Goal: Task Accomplishment & Management: Manage account settings

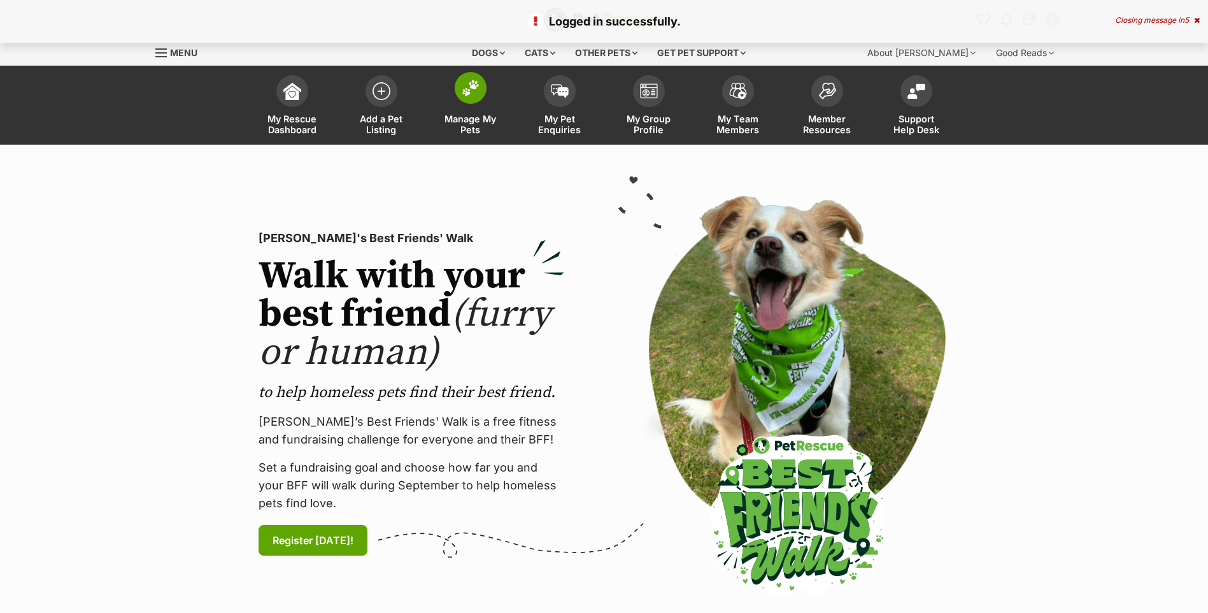
click at [462, 89] on img at bounding box center [471, 88] width 18 height 17
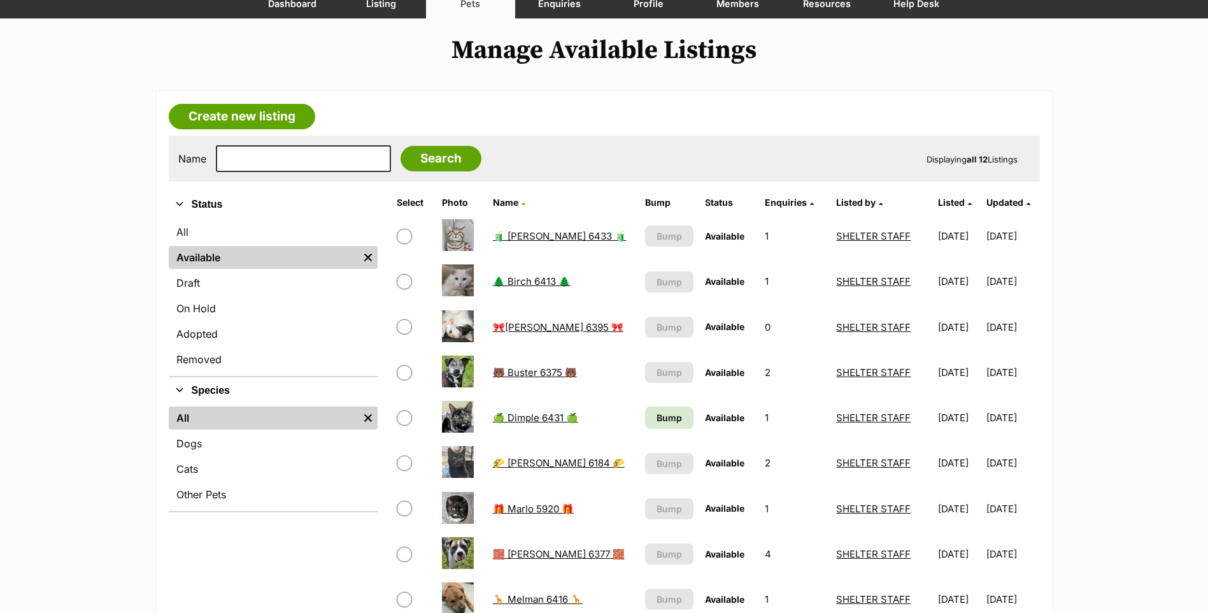
scroll to position [127, 0]
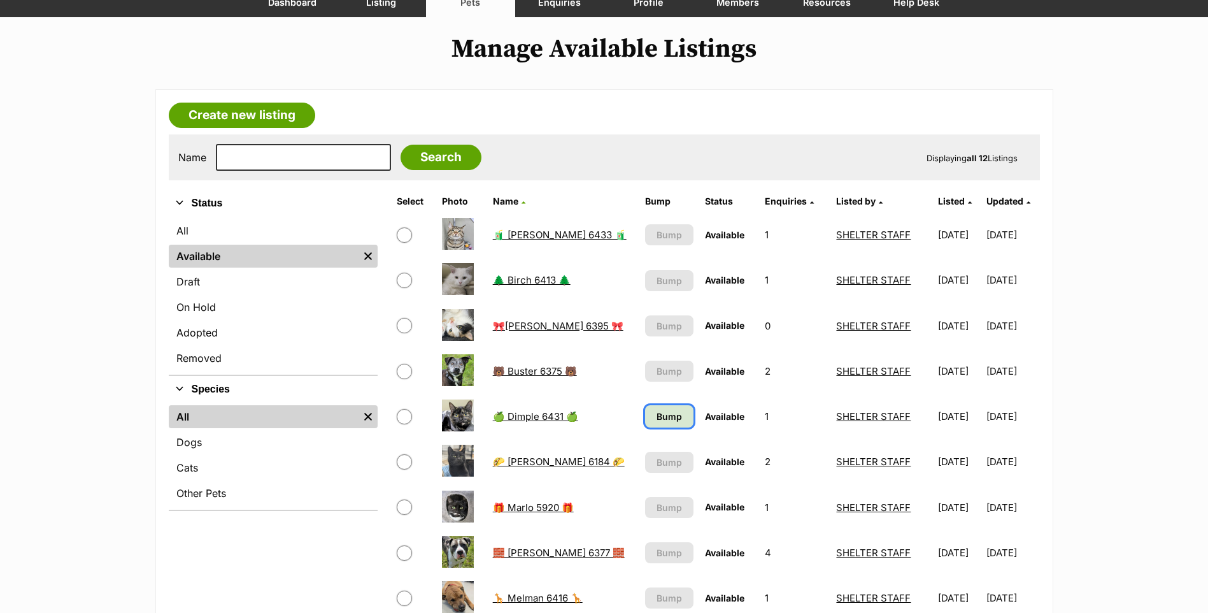
click at [656, 420] on span "Bump" at bounding box center [668, 415] width 25 height 13
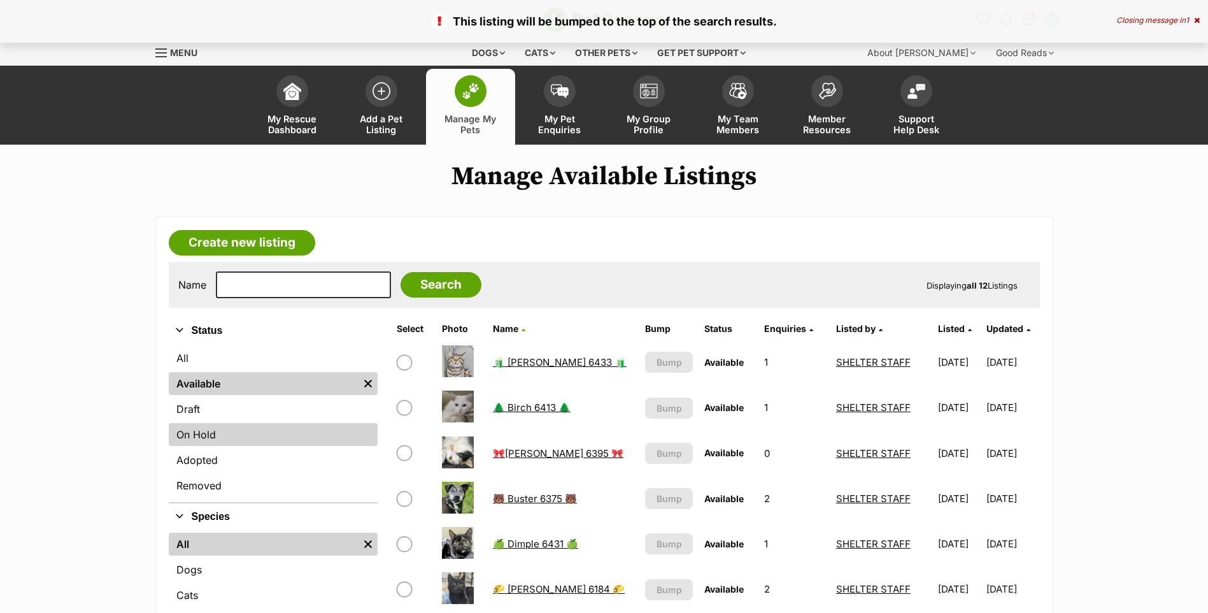
click at [222, 430] on link "On Hold" at bounding box center [273, 434] width 209 height 23
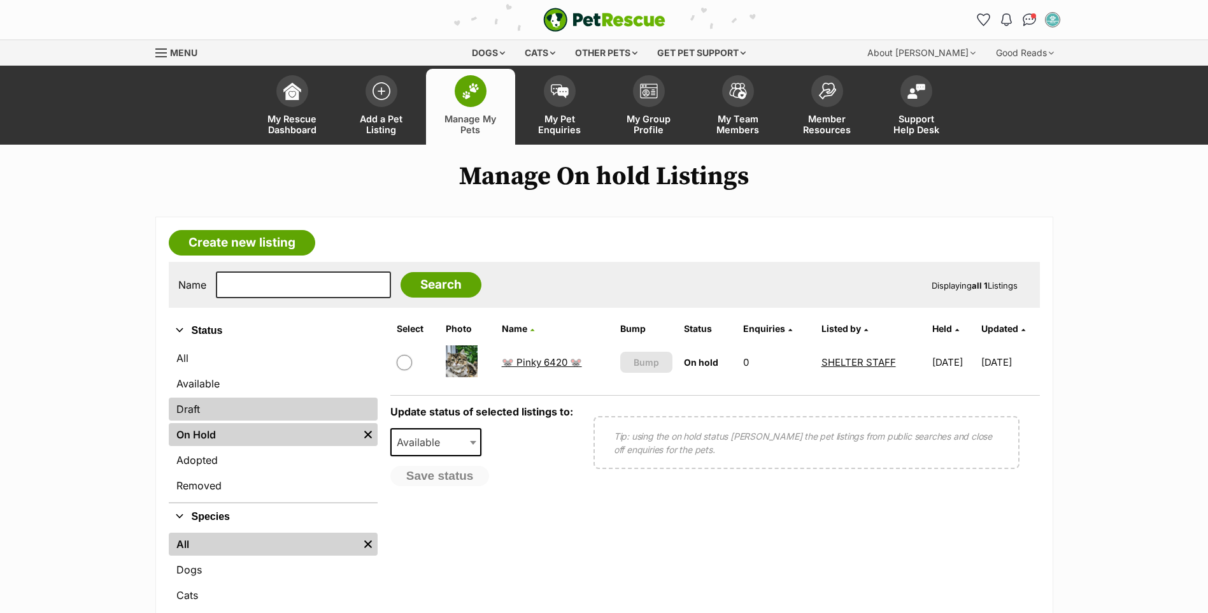
click at [230, 413] on link "Draft" at bounding box center [273, 408] width 209 height 23
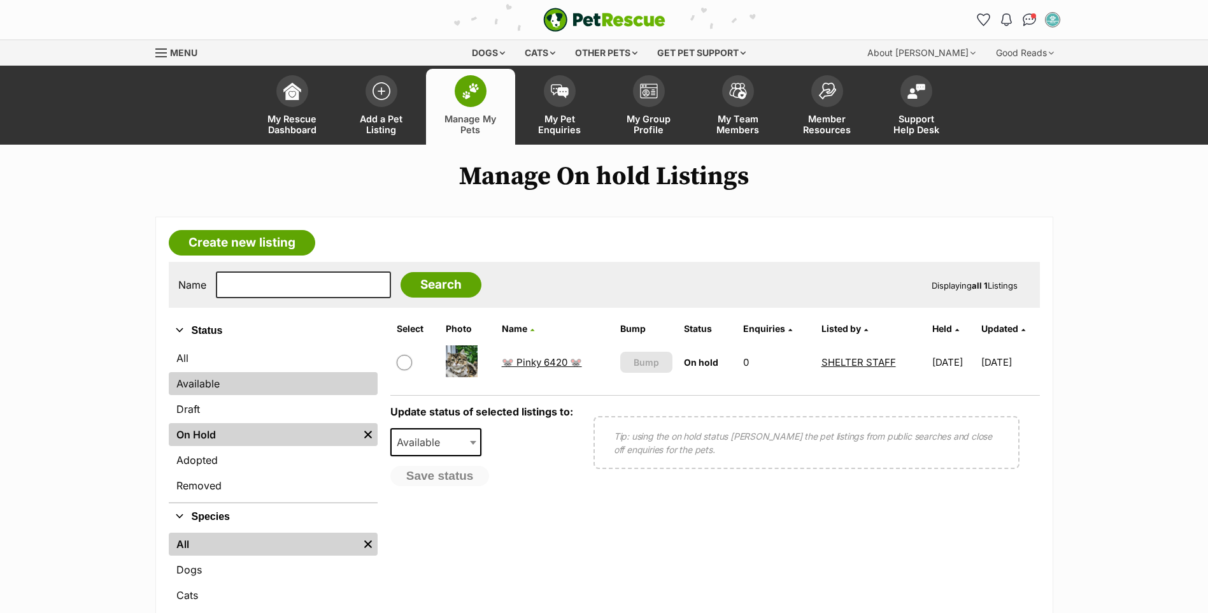
click at [235, 380] on link "Available" at bounding box center [273, 383] width 209 height 23
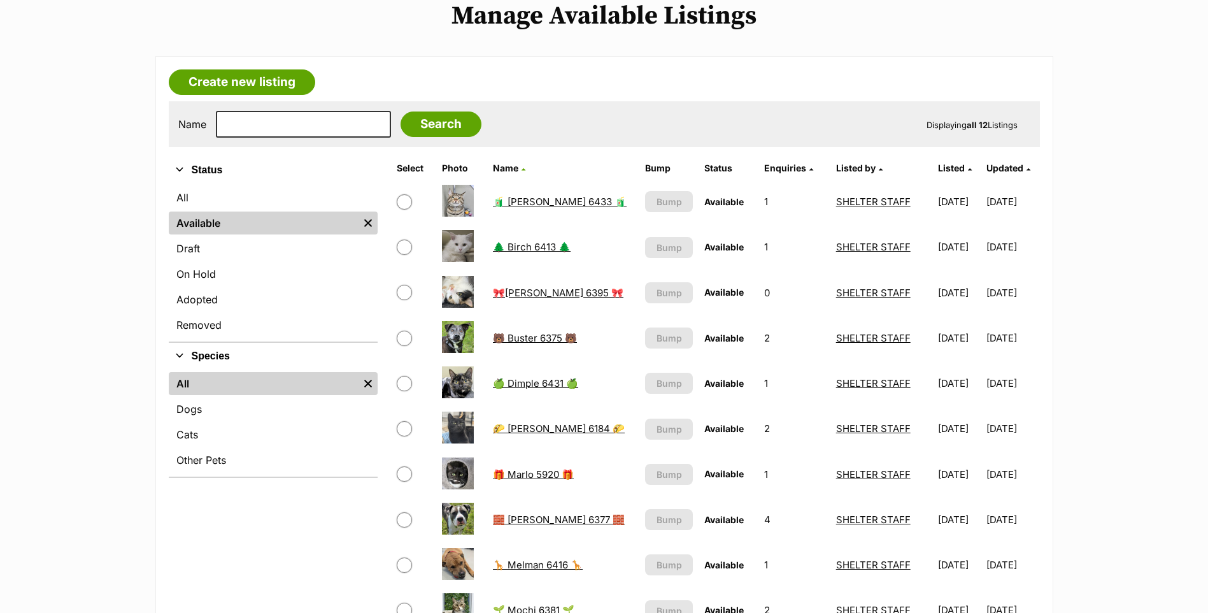
scroll to position [218, 0]
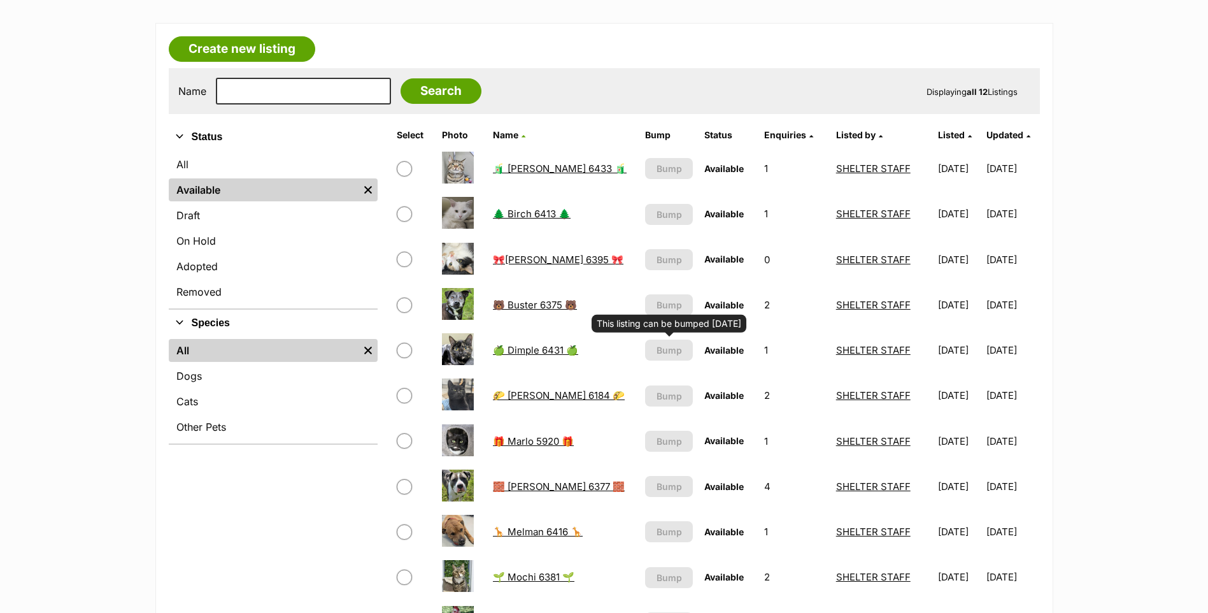
scroll to position [191, 0]
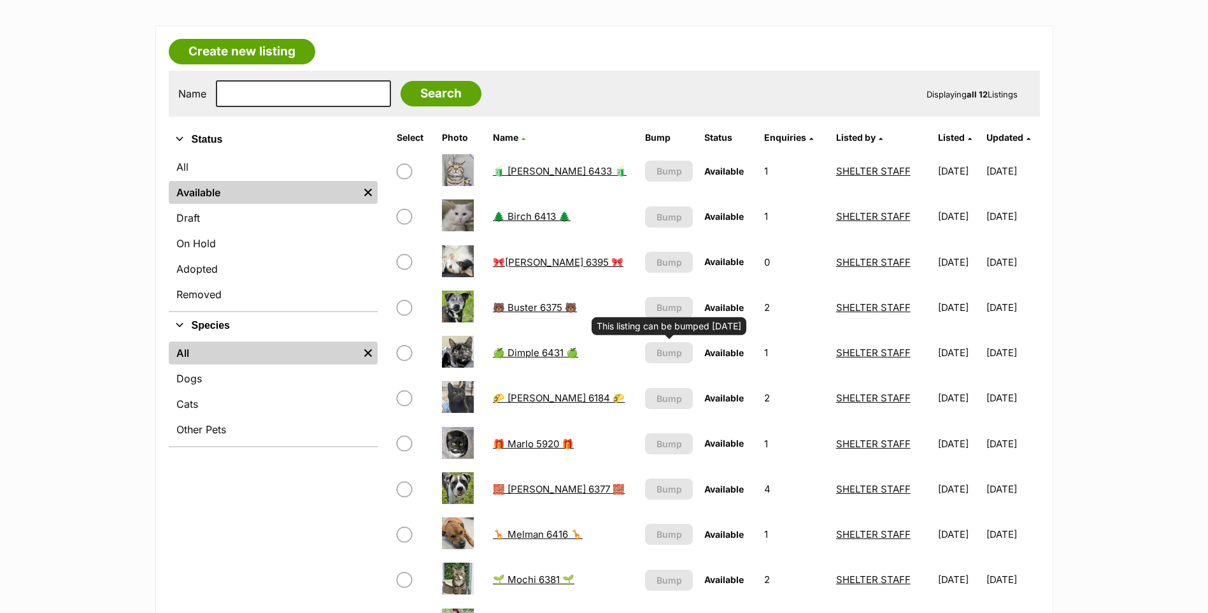
click at [723, 85] on form "Name Search Displaying all 12 Listings" at bounding box center [604, 93] width 852 height 27
